Goal: Task Accomplishment & Management: Use online tool/utility

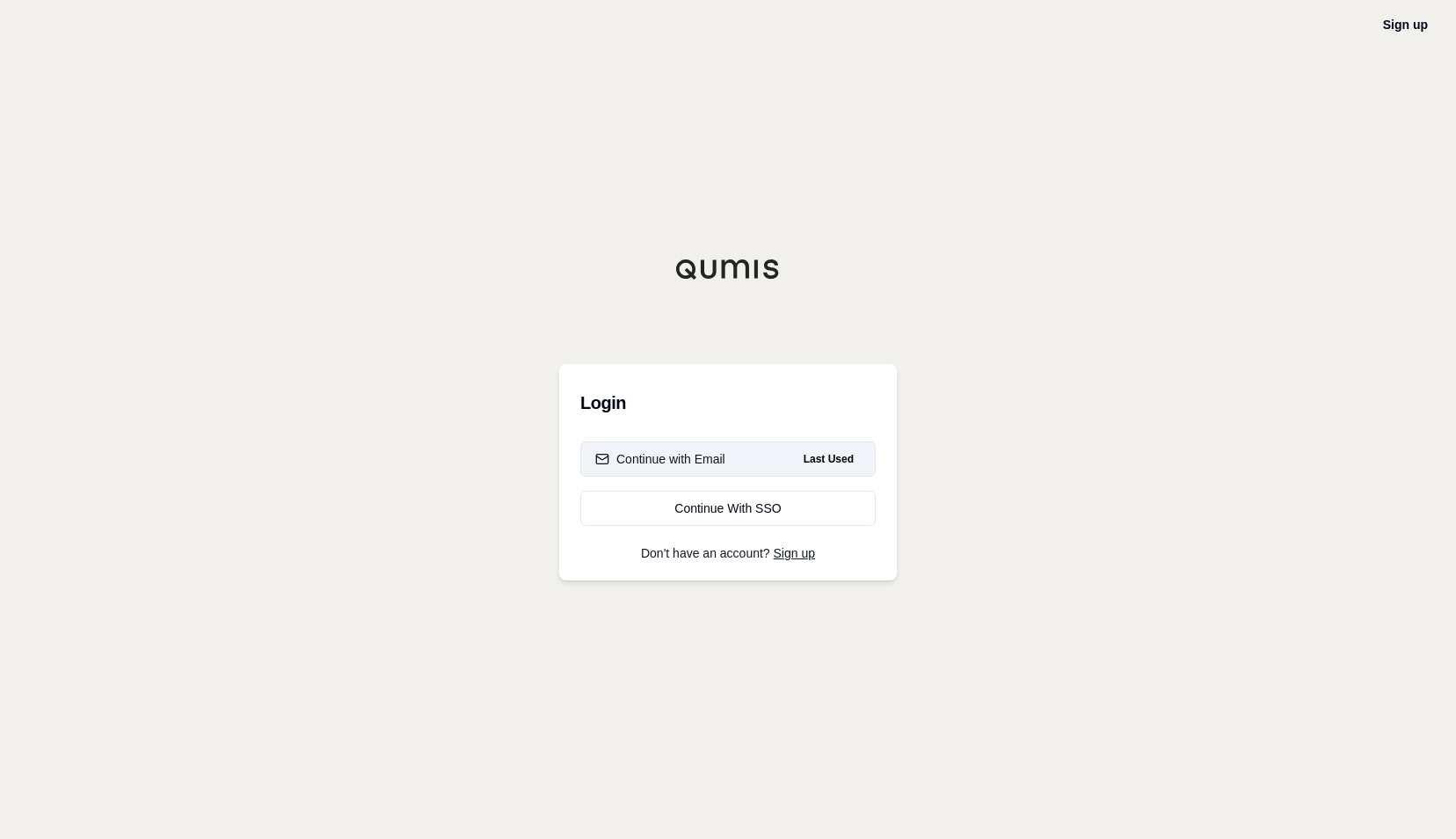
click at [707, 452] on div "Continue with Email" at bounding box center [660, 459] width 130 height 18
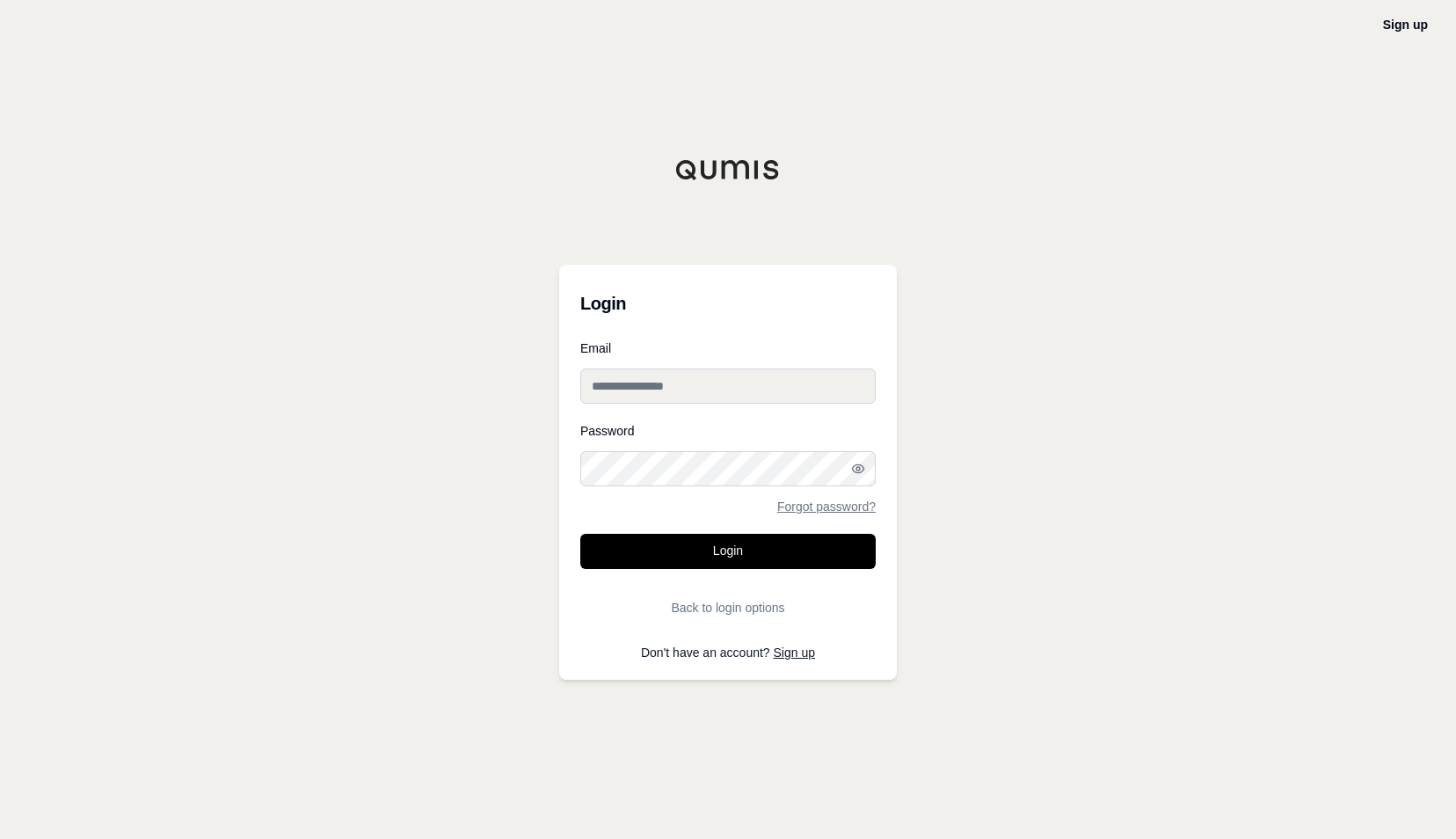
type input "**********"
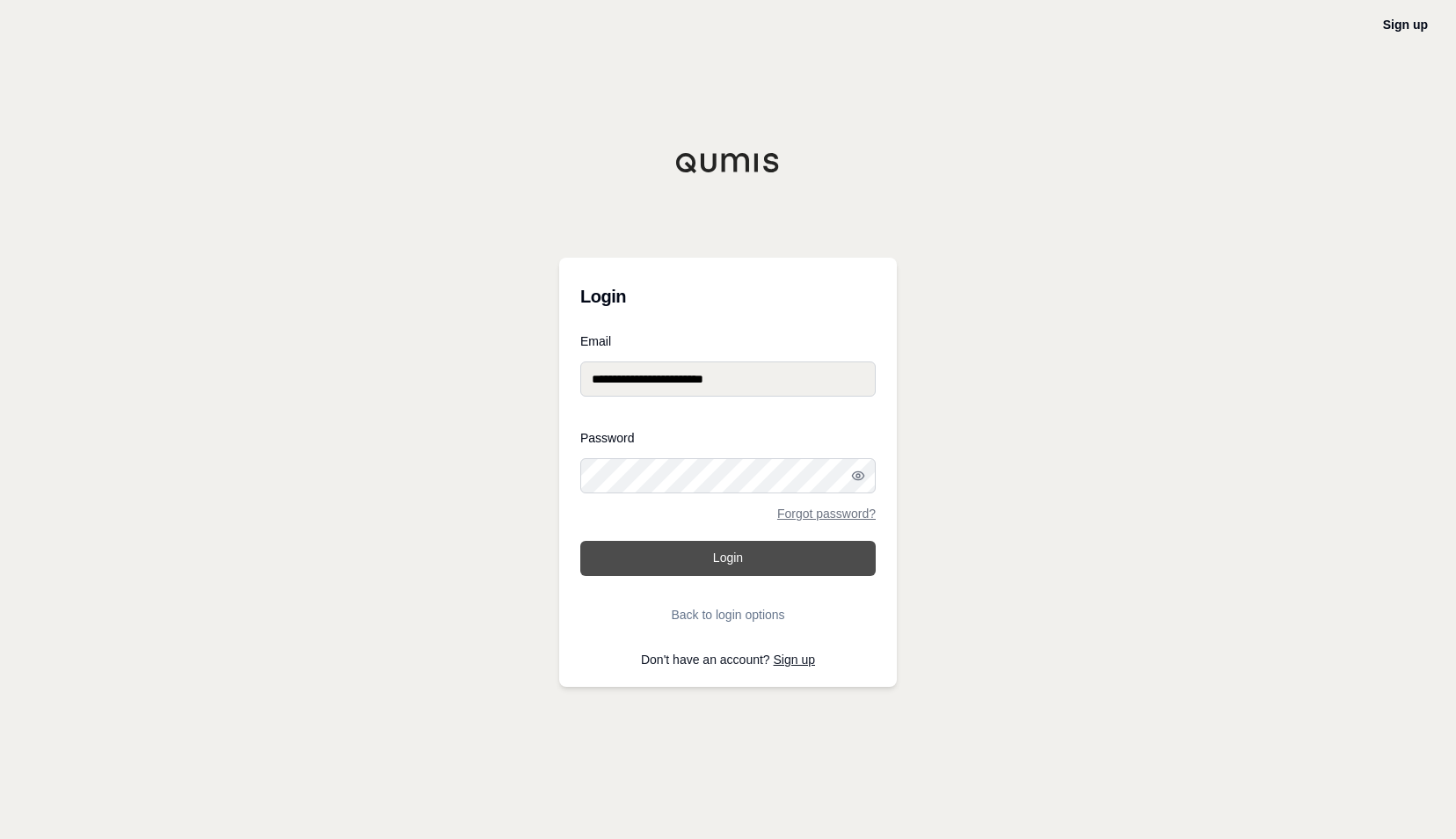
click at [726, 556] on button "Login" at bounding box center [728, 558] width 296 height 35
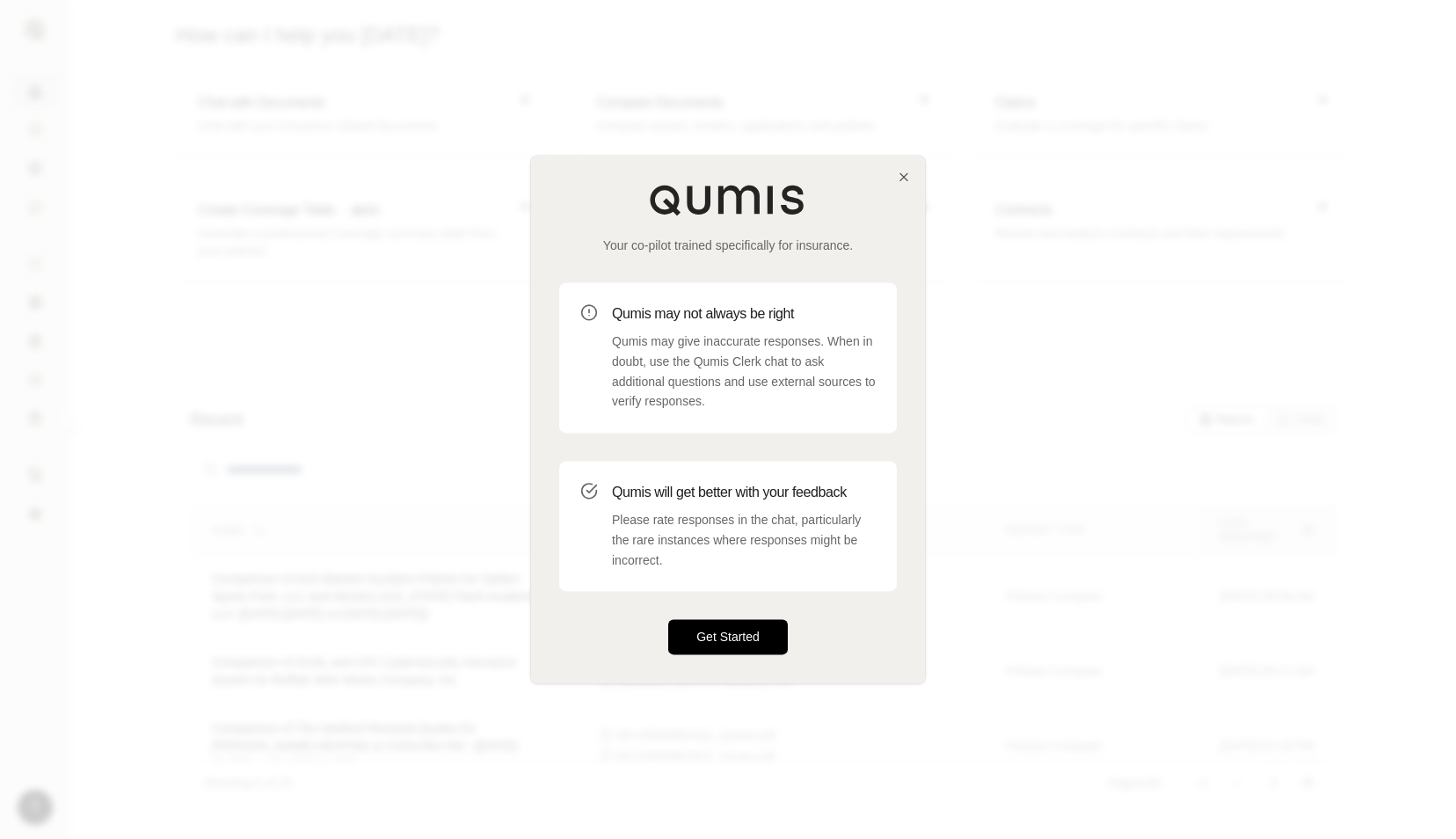
click at [729, 644] on button "Get Started" at bounding box center [727, 636] width 119 height 35
